Goal: Information Seeking & Learning: Learn about a topic

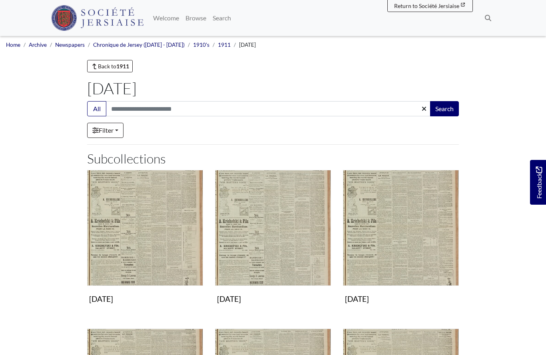
scroll to position [161, 0]
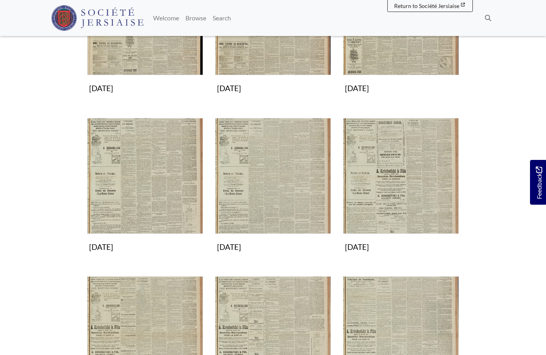
scroll to position [192, 0]
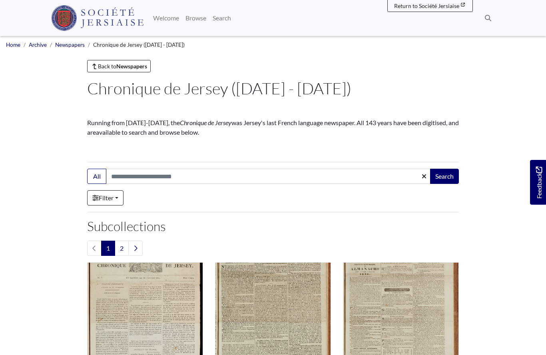
scroll to position [706, 0]
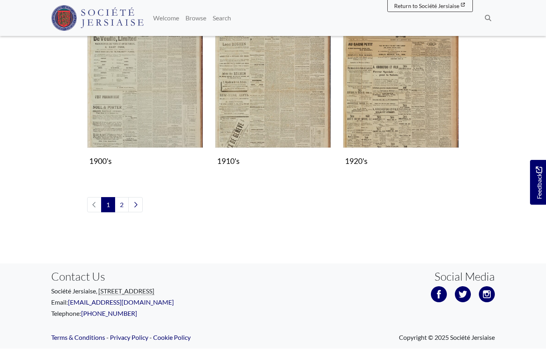
click at [397, 105] on img "Subcollection" at bounding box center [401, 90] width 116 height 116
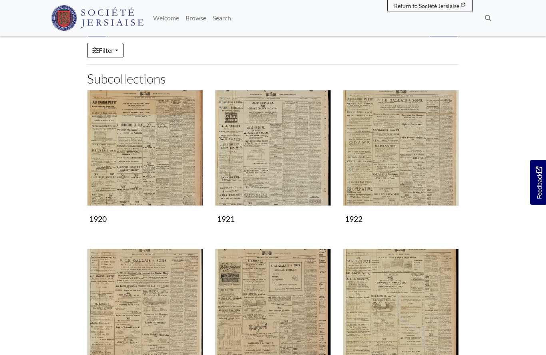
scroll to position [81, 0]
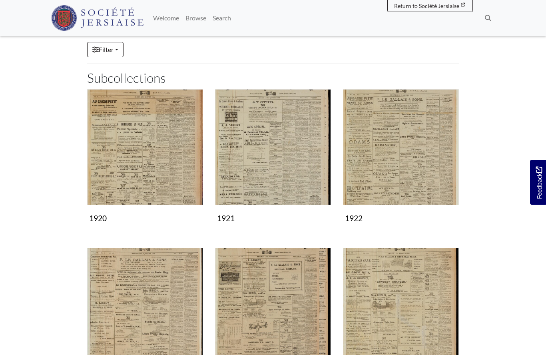
click at [150, 171] on img "Subcollection" at bounding box center [145, 147] width 116 height 116
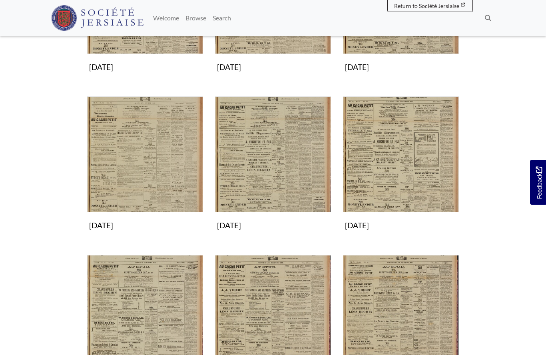
scroll to position [396, 0]
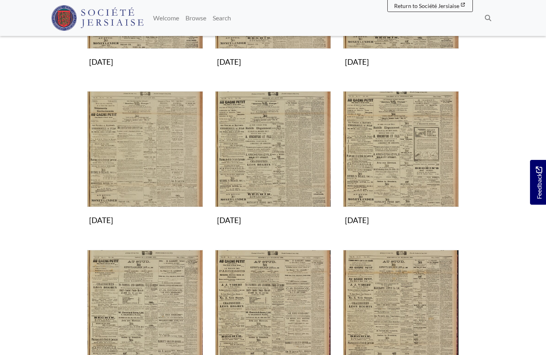
click at [389, 166] on img "Subcollection" at bounding box center [401, 149] width 116 height 116
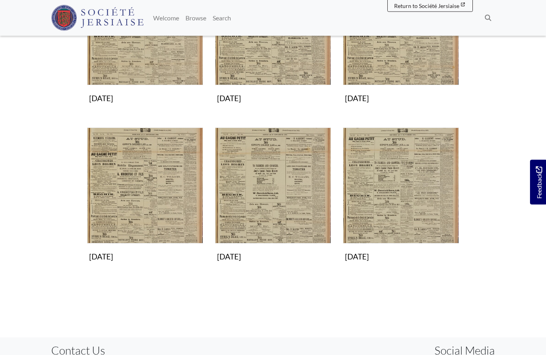
scroll to position [359, 0]
click at [148, 216] on img "Subcollection" at bounding box center [145, 186] width 116 height 116
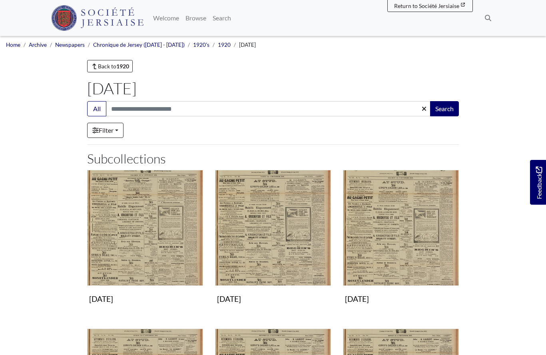
scroll to position [394, 0]
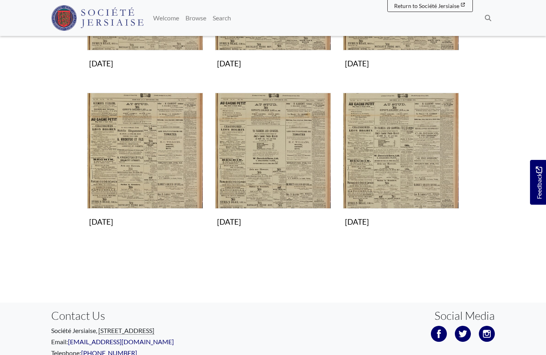
click at [286, 166] on img "Subcollection" at bounding box center [273, 151] width 116 height 116
click at [257, 162] on img "Subcollection" at bounding box center [273, 151] width 116 height 116
click at [391, 175] on img "Subcollection" at bounding box center [401, 151] width 116 height 116
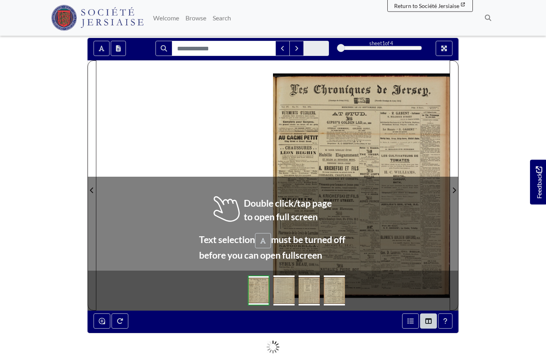
scroll to position [64, 0]
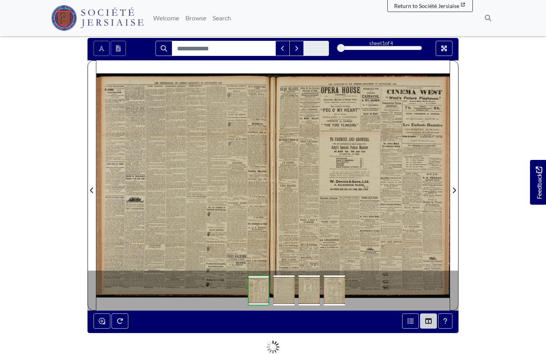
scroll to position [98, 0]
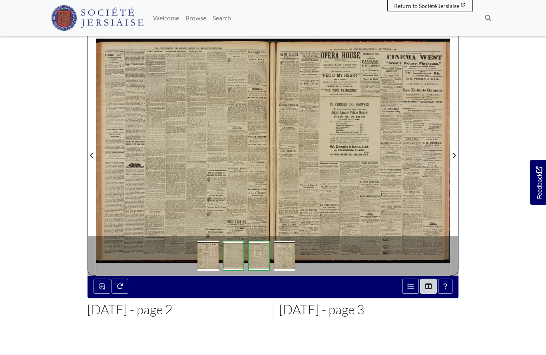
click at [208, 175] on div at bounding box center [184, 151] width 177 height 250
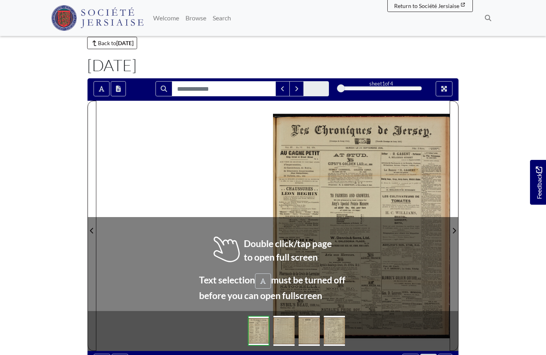
scroll to position [32, 0]
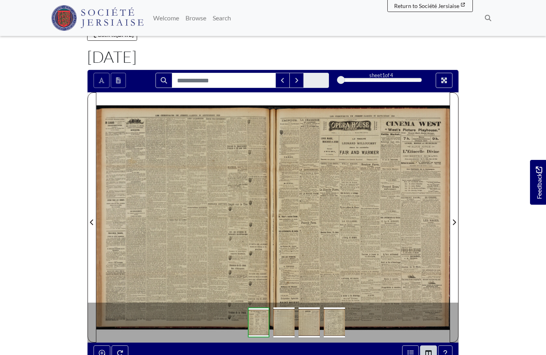
scroll to position [66, 0]
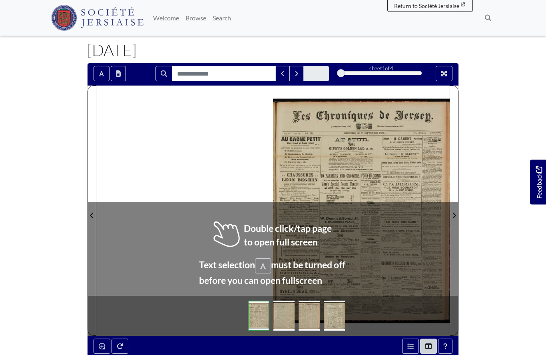
scroll to position [38, 0]
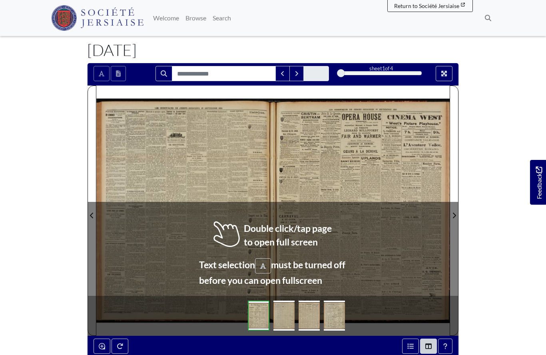
scroll to position [73, 0]
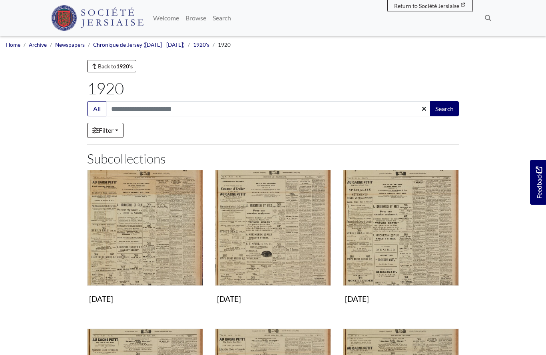
scroll to position [431, 0]
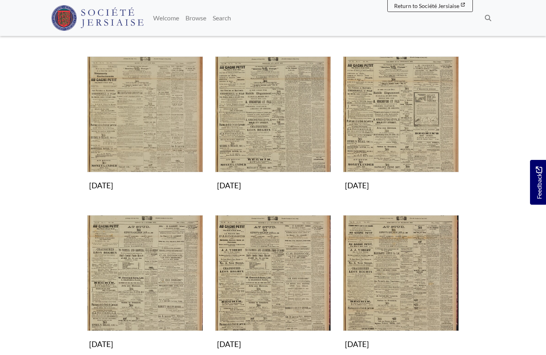
click at [130, 280] on img "Subcollection" at bounding box center [145, 273] width 116 height 116
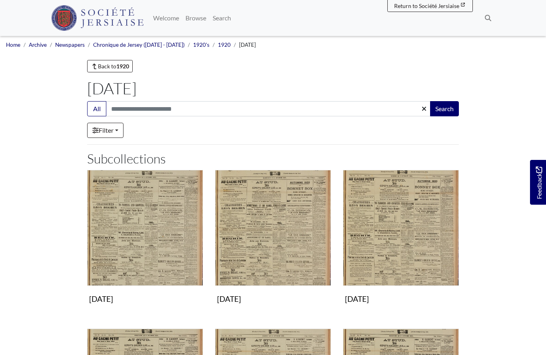
click at [134, 236] on img "Subcollection" at bounding box center [145, 228] width 116 height 116
click at [255, 258] on img "Subcollection" at bounding box center [273, 228] width 116 height 116
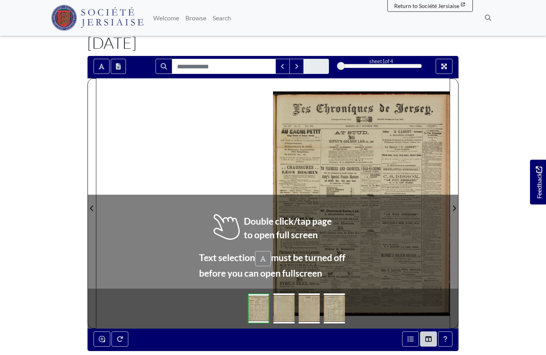
scroll to position [46, 0]
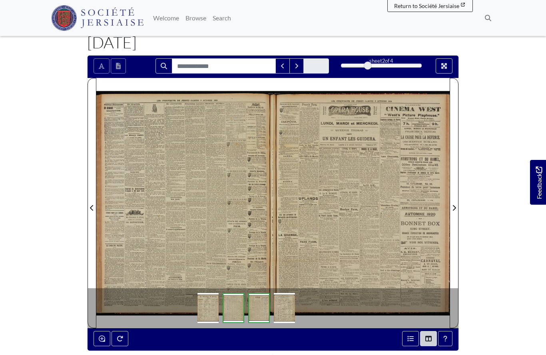
scroll to position [81, 0]
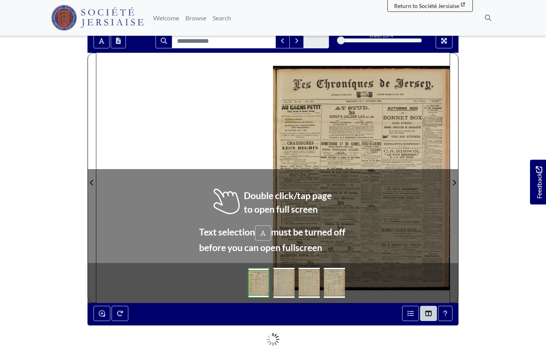
scroll to position [71, 0]
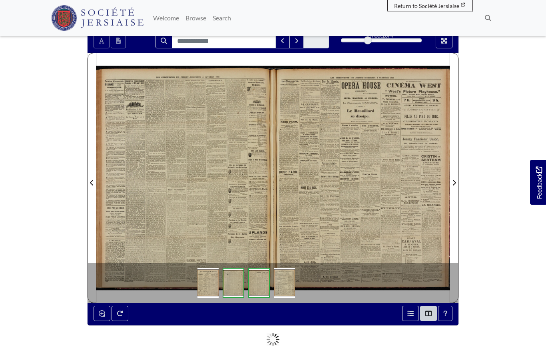
scroll to position [106, 0]
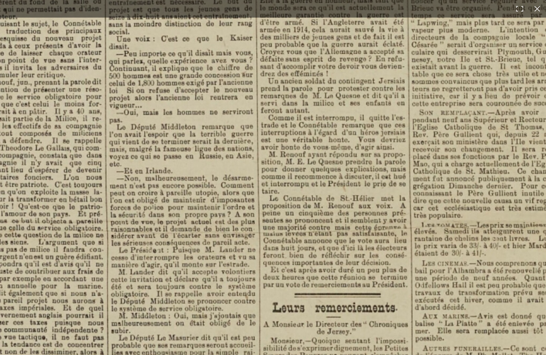
click at [286, 351] on img at bounding box center [396, 220] width 1316 height 1861
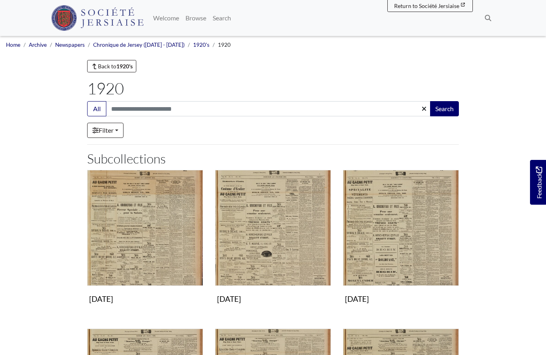
scroll to position [431, 0]
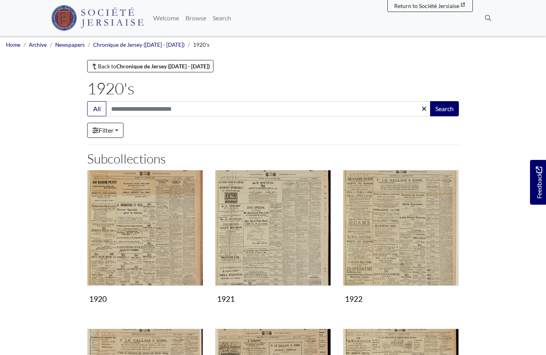
scroll to position [81, 0]
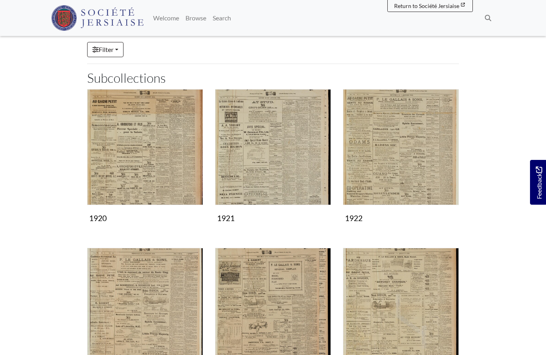
click at [280, 172] on img "Subcollection" at bounding box center [273, 147] width 116 height 116
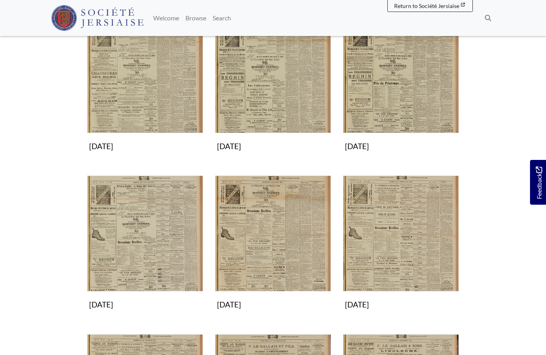
scroll to position [325, 0]
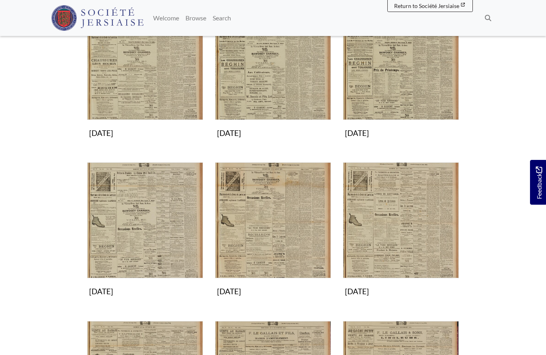
click at [153, 247] on img "Subcollection" at bounding box center [145, 220] width 116 height 116
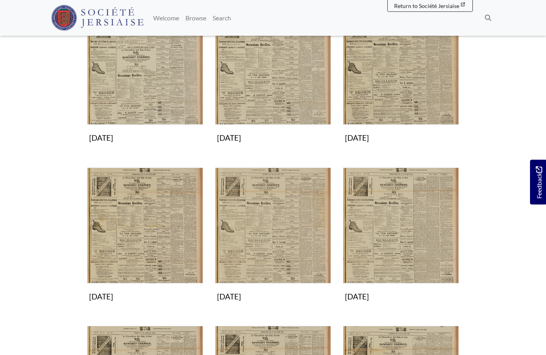
scroll to position [162, 0]
click at [400, 90] on img "Subcollection" at bounding box center [401, 66] width 116 height 116
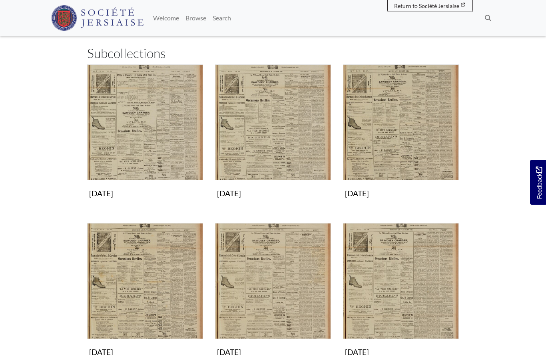
scroll to position [107, 0]
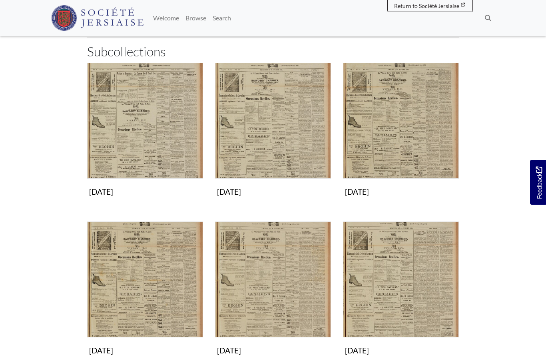
click at [267, 136] on img "Subcollection" at bounding box center [273, 121] width 116 height 116
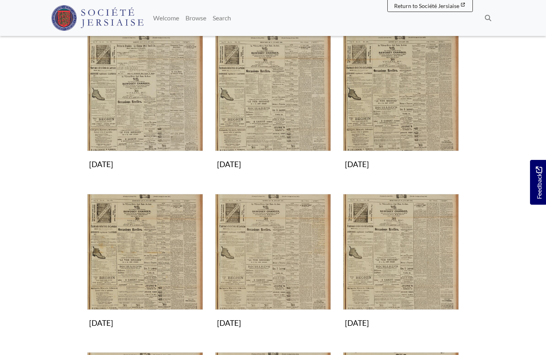
scroll to position [0, 0]
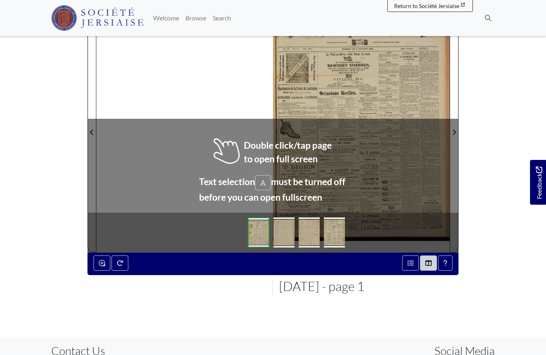
scroll to position [124, 0]
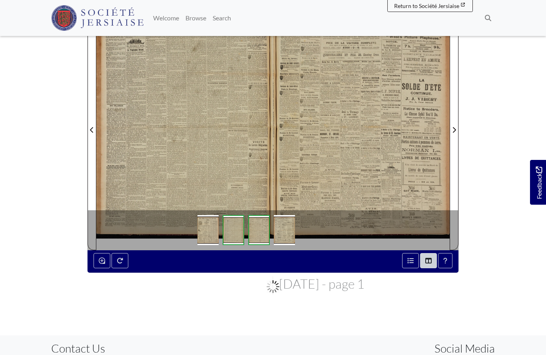
scroll to position [159, 0]
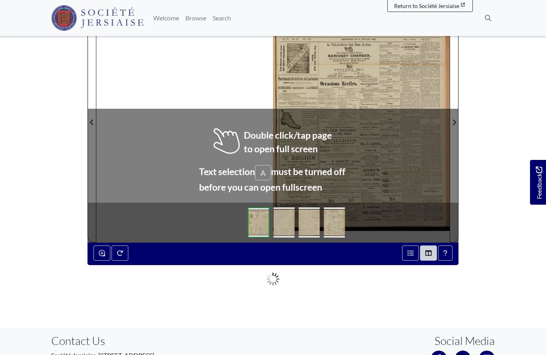
scroll to position [133, 0]
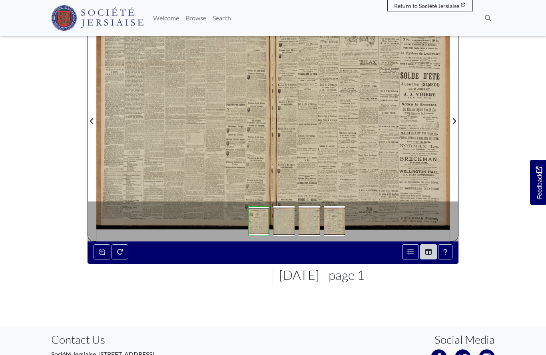
scroll to position [168, 0]
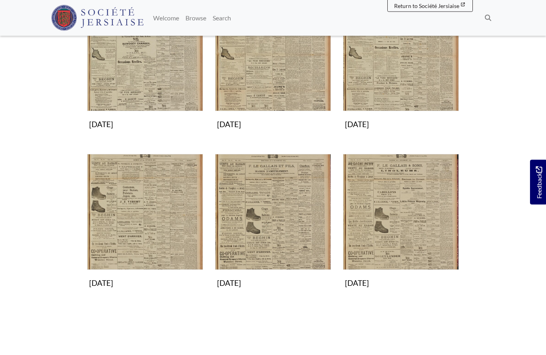
scroll to position [492, 0]
click at [268, 224] on img "Subcollection" at bounding box center [273, 212] width 116 height 116
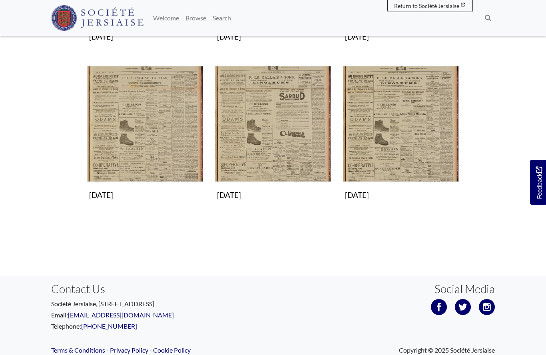
scroll to position [401, 0]
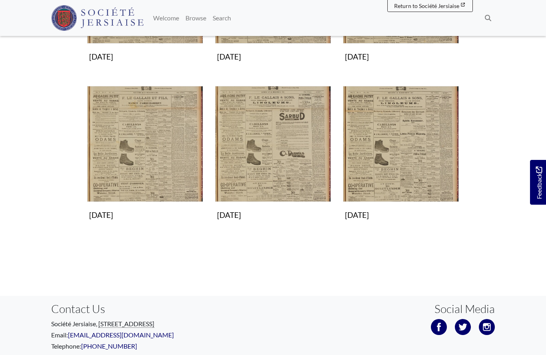
click at [393, 157] on img "Subcollection" at bounding box center [401, 144] width 116 height 116
click at [287, 164] on img "Subcollection" at bounding box center [273, 144] width 116 height 116
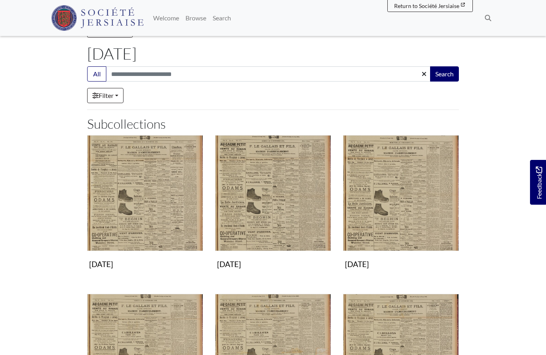
scroll to position [0, 0]
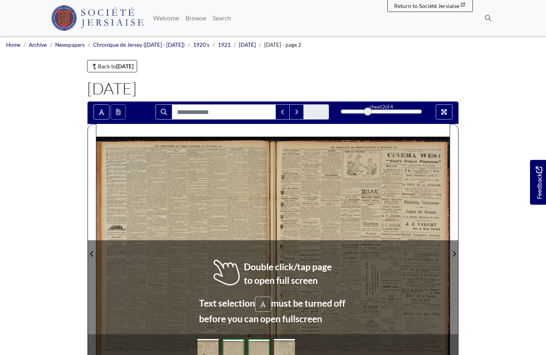
click at [241, 208] on div at bounding box center [184, 249] width 177 height 250
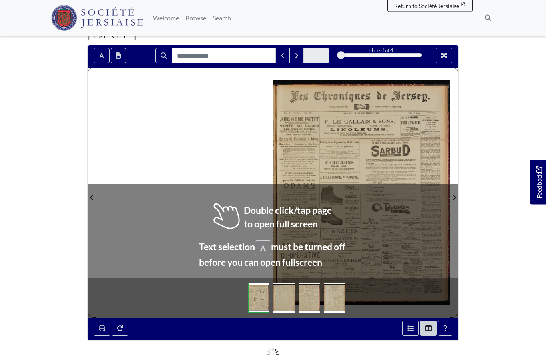
scroll to position [57, 0]
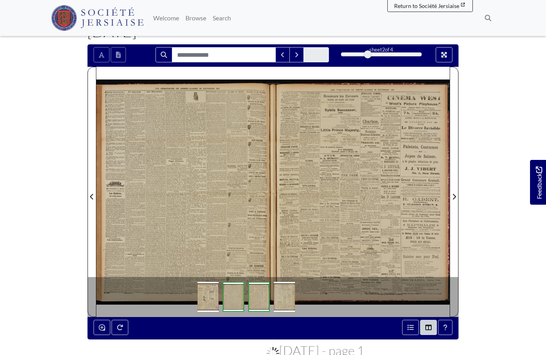
scroll to position [92, 0]
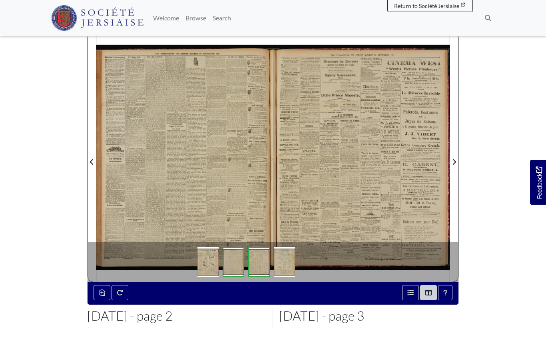
click at [212, 173] on div at bounding box center [184, 157] width 177 height 250
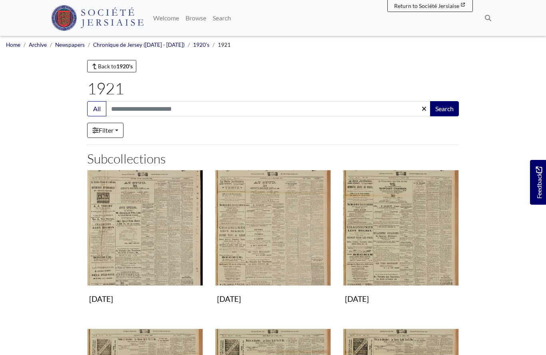
scroll to position [527, 0]
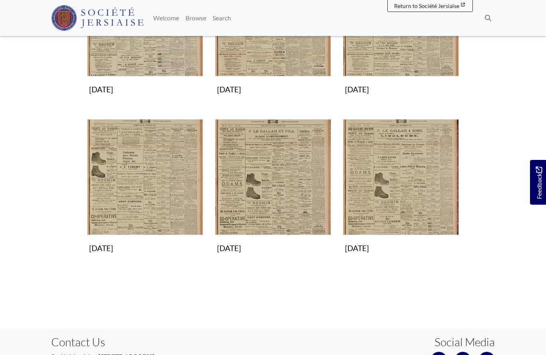
click at [379, 179] on img "Subcollection" at bounding box center [401, 177] width 116 height 116
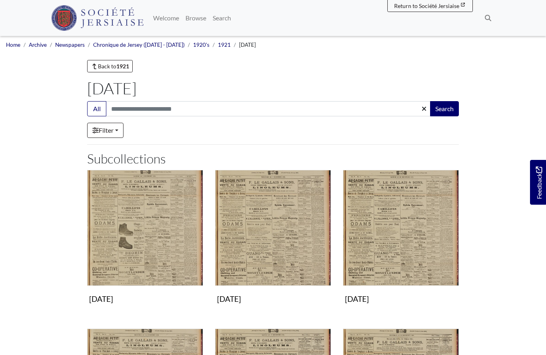
click at [158, 236] on img "Subcollection" at bounding box center [145, 228] width 116 height 116
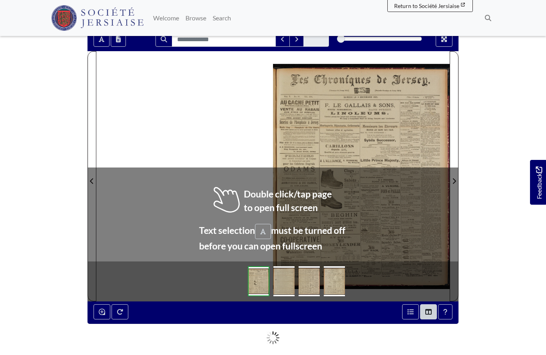
scroll to position [77, 0]
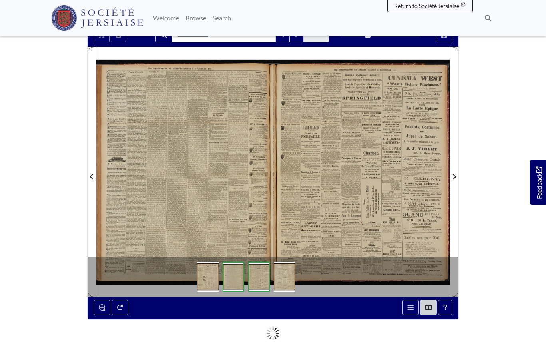
scroll to position [112, 0]
